Goal: Navigation & Orientation: Find specific page/section

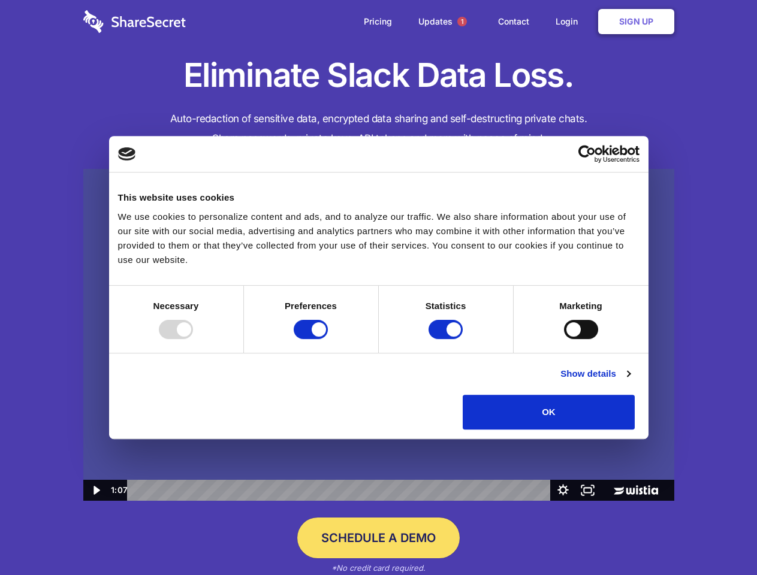
click at [378, 288] on img at bounding box center [378, 335] width 591 height 333
click at [193, 339] on div at bounding box center [176, 329] width 34 height 19
click at [328, 339] on input "Preferences" at bounding box center [311, 329] width 34 height 19
checkbox input "false"
click at [447, 339] on input "Statistics" at bounding box center [446, 329] width 34 height 19
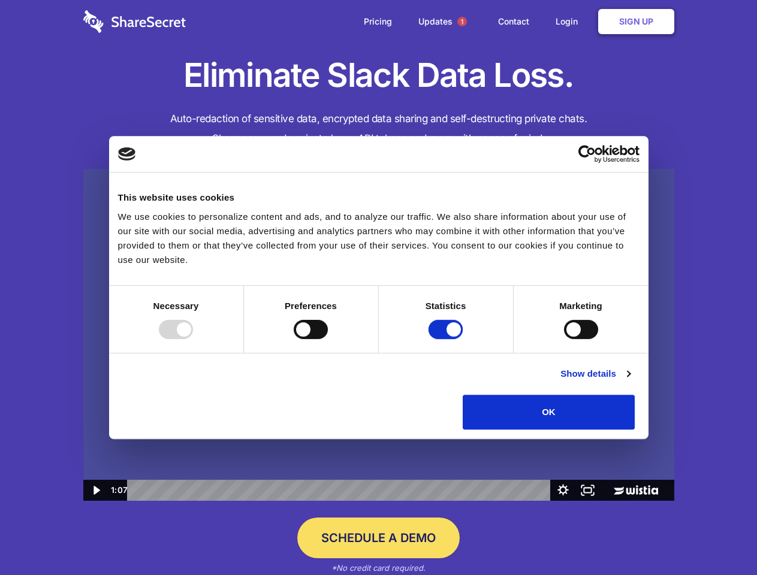
checkbox input "false"
click at [564, 339] on input "Marketing" at bounding box center [581, 329] width 34 height 19
checkbox input "true"
click at [630, 381] on link "Show details" at bounding box center [596, 374] width 70 height 14
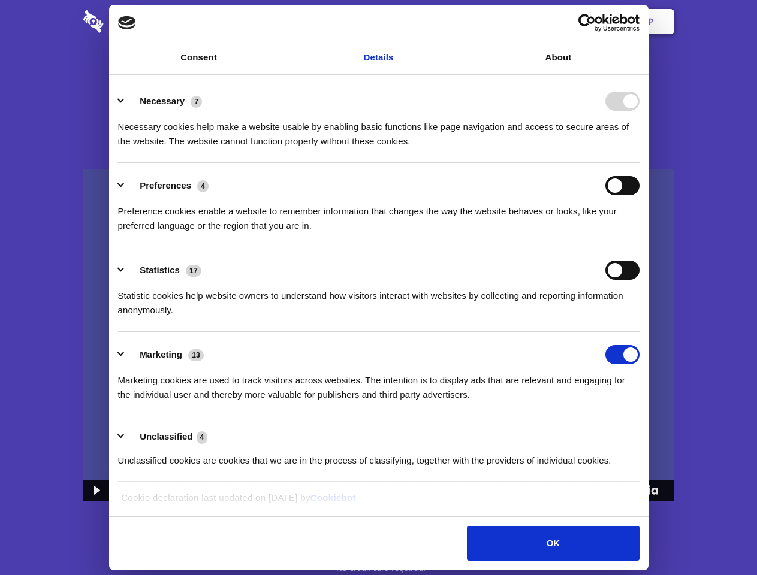
click at [640, 163] on li "Necessary 7 Necessary cookies help make a website usable by enabling basic func…" at bounding box center [379, 121] width 522 height 85
click at [462, 22] on span "1" at bounding box center [462, 22] width 10 height 10
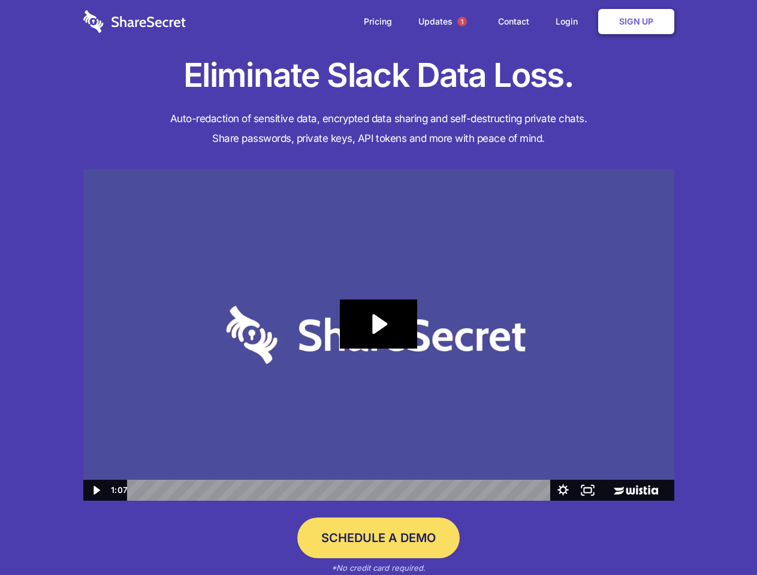
click at [379, 335] on icon "Play Video: Sharesecret Slack Extension" at bounding box center [378, 324] width 77 height 49
